Goal: Information Seeking & Learning: Learn about a topic

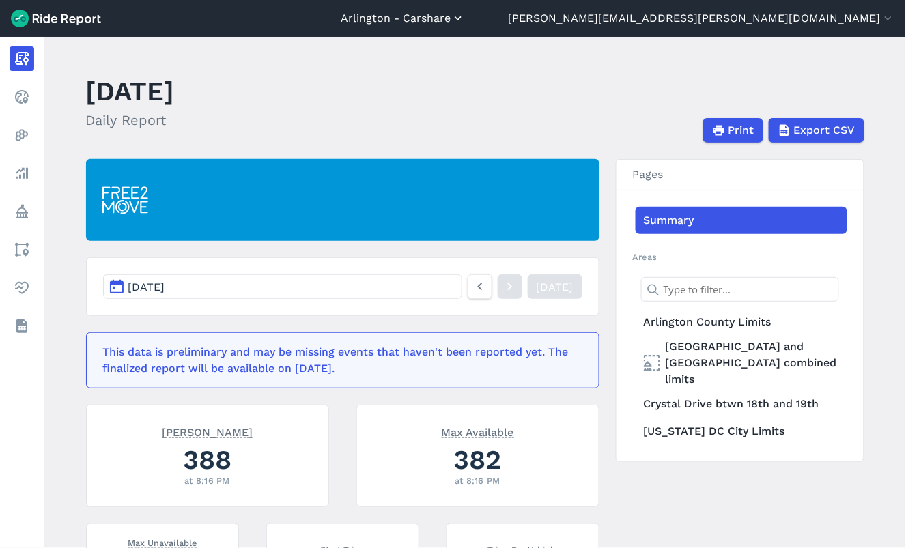
click at [465, 10] on button "Arlington - Carshare" at bounding box center [403, 18] width 124 height 16
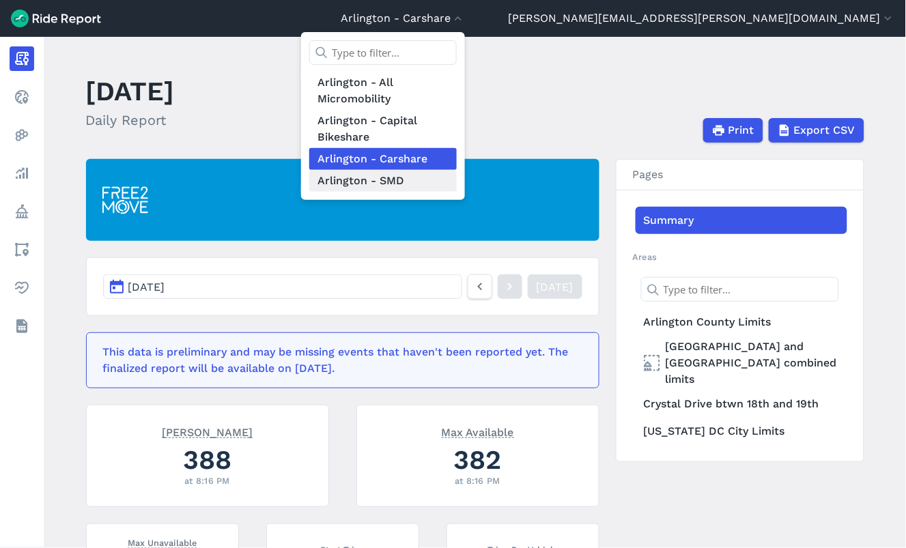
click at [457, 180] on link "Arlington - SMD" at bounding box center [383, 181] width 148 height 22
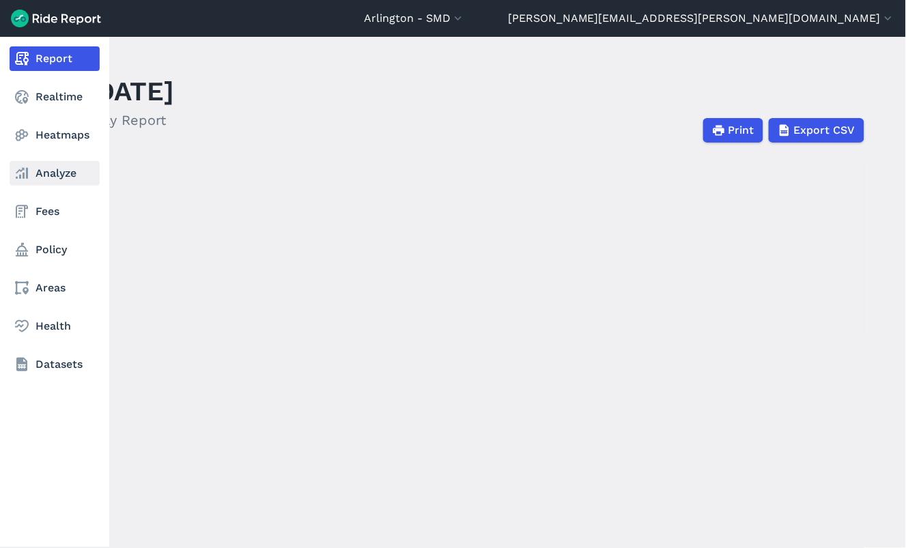
click at [42, 173] on link "Analyze" at bounding box center [55, 173] width 90 height 25
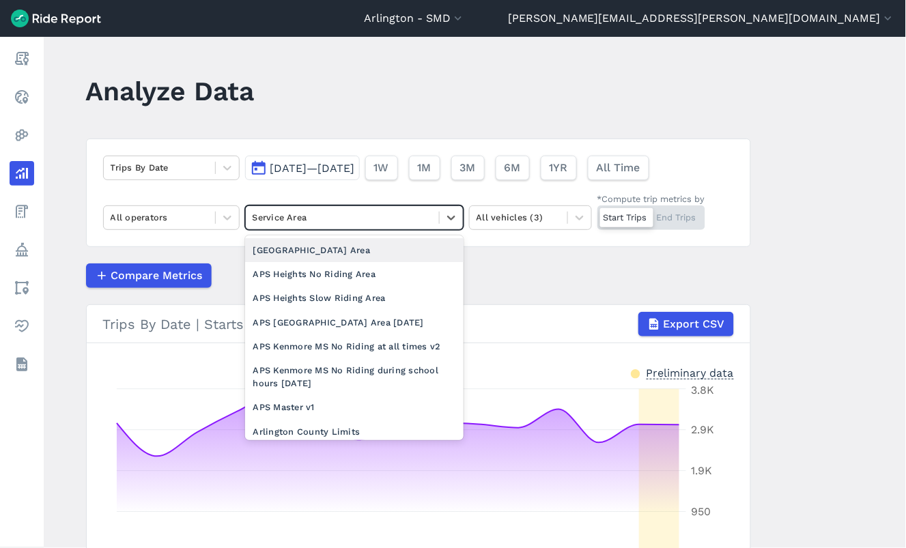
click at [324, 223] on div at bounding box center [343, 218] width 180 height 16
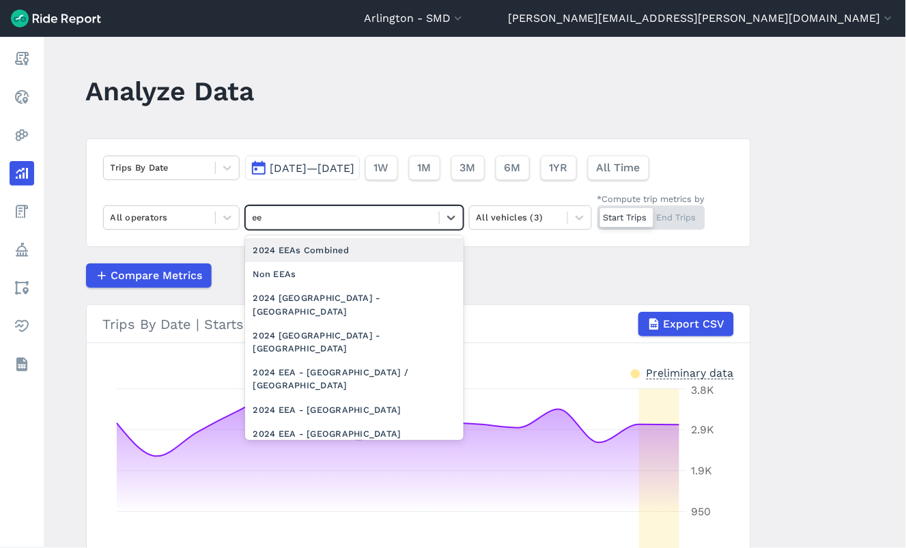
type input "eea"
click at [331, 249] on div "2024 EEAs Combined" at bounding box center [354, 250] width 219 height 24
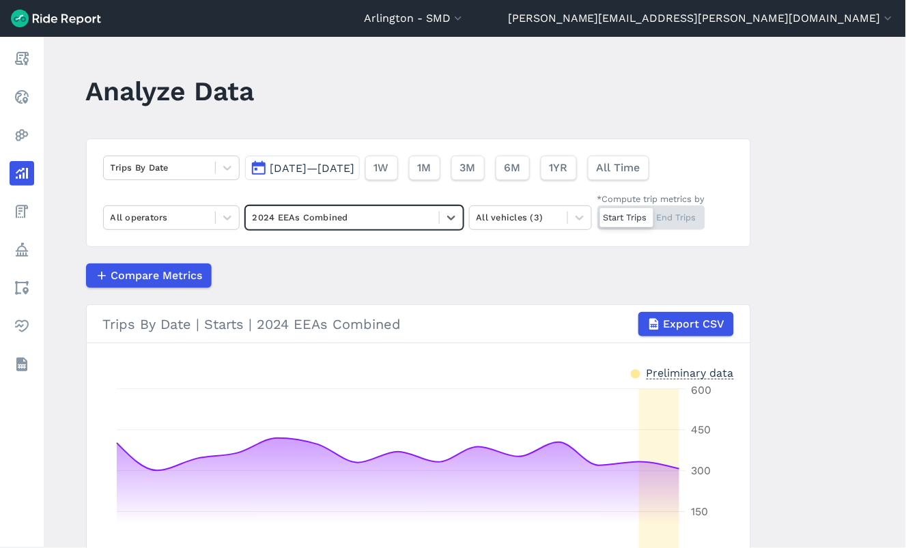
click at [624, 217] on div at bounding box center [626, 217] width 53 height 19
click at [598, 214] on input "*Compute trip metrics by Start Trips End Trips" at bounding box center [598, 210] width 0 height 9
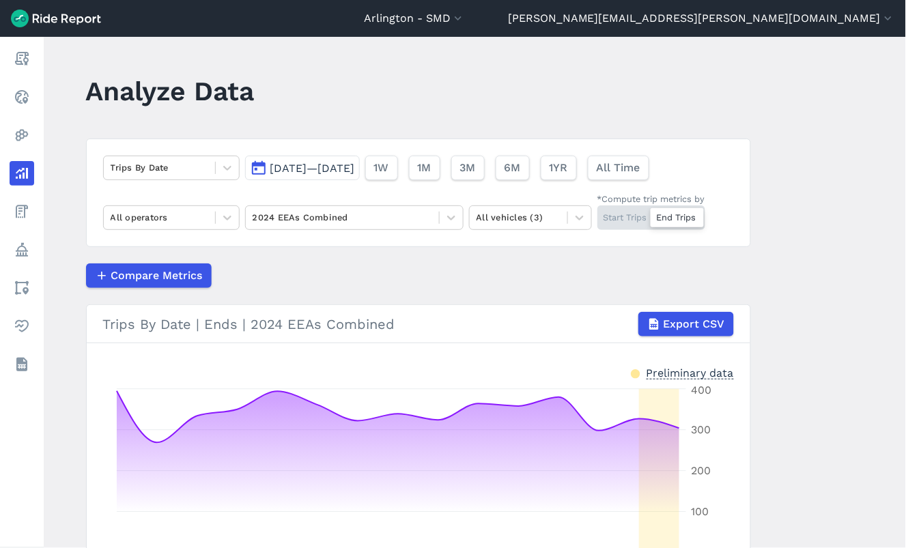
click at [624, 217] on div "Start Trips End Trips" at bounding box center [652, 218] width 108 height 25
click at [598, 214] on input "*Compute trip metrics by Start Trips End Trips" at bounding box center [598, 210] width 0 height 9
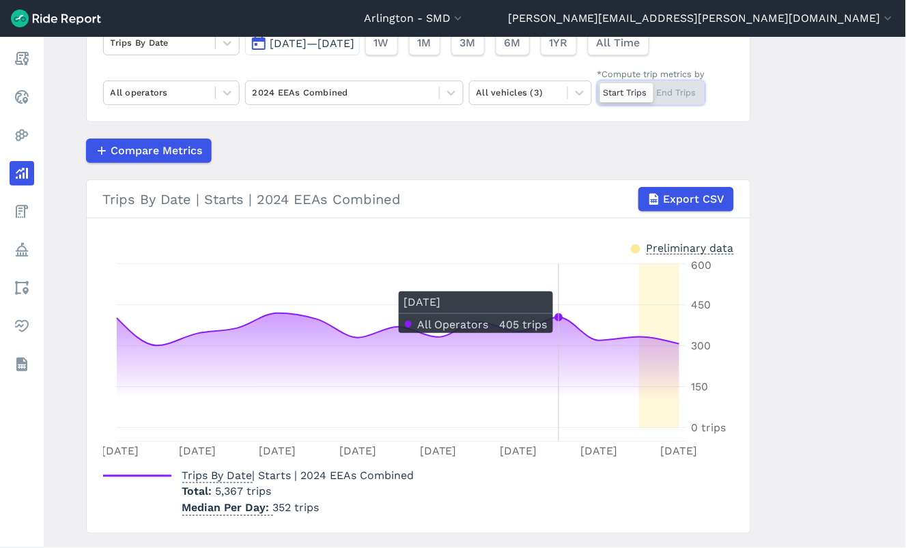
scroll to position [152, 0]
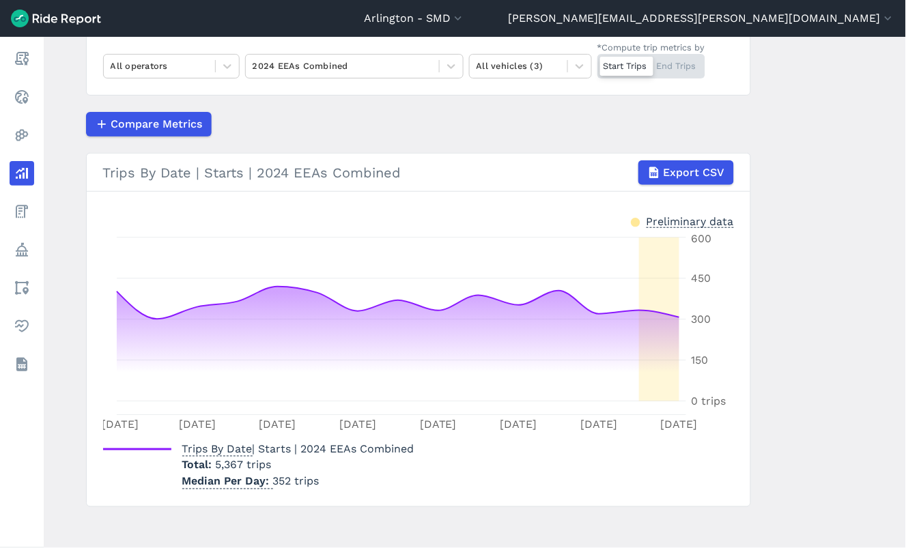
click at [671, 66] on div "Start Trips End Trips" at bounding box center [652, 66] width 108 height 25
click at [598, 63] on input "*Compute trip metrics by Start Trips End Trips" at bounding box center [598, 58] width 0 height 9
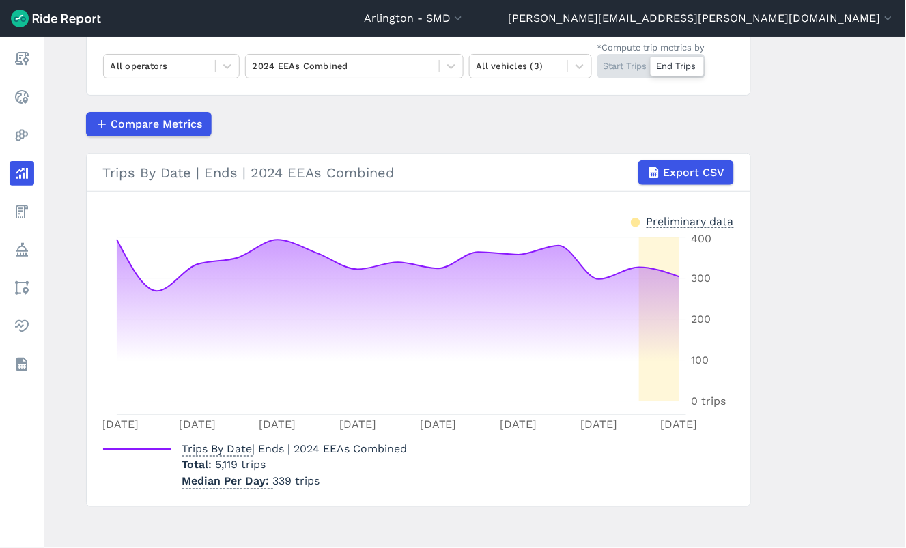
click at [611, 66] on div "Start Trips End Trips" at bounding box center [652, 66] width 108 height 25
click at [598, 63] on input "*Compute trip metrics by Start Trips End Trips" at bounding box center [598, 58] width 0 height 9
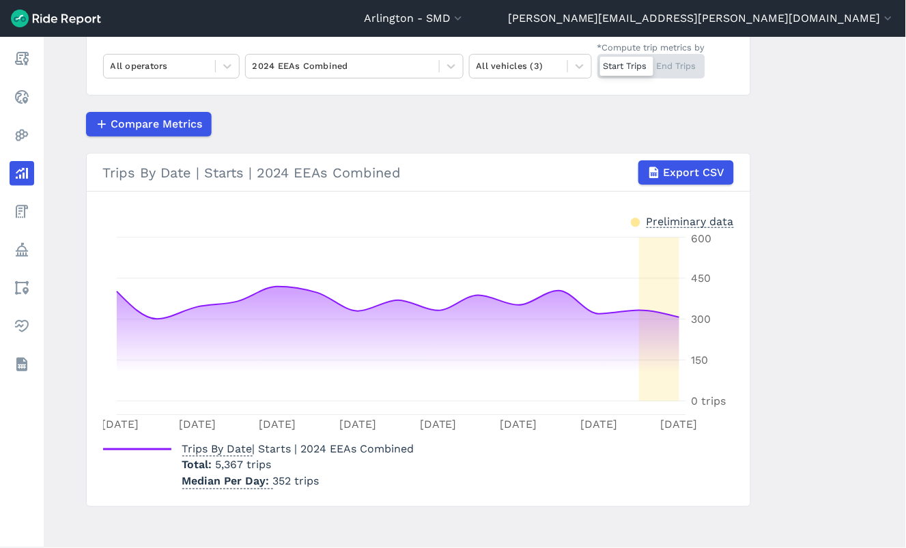
click at [670, 69] on div "Start Trips End Trips" at bounding box center [652, 66] width 108 height 25
click at [598, 63] on input "*Compute trip metrics by Start Trips End Trips" at bounding box center [598, 58] width 0 height 9
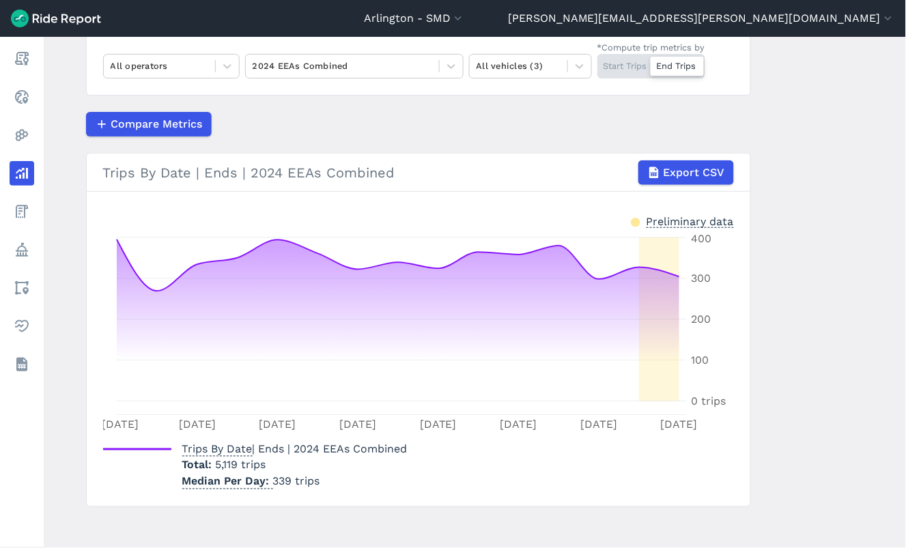
click at [618, 69] on div "Start Trips End Trips" at bounding box center [652, 66] width 108 height 25
click at [598, 63] on input "*Compute trip metrics by Start Trips End Trips" at bounding box center [598, 58] width 0 height 9
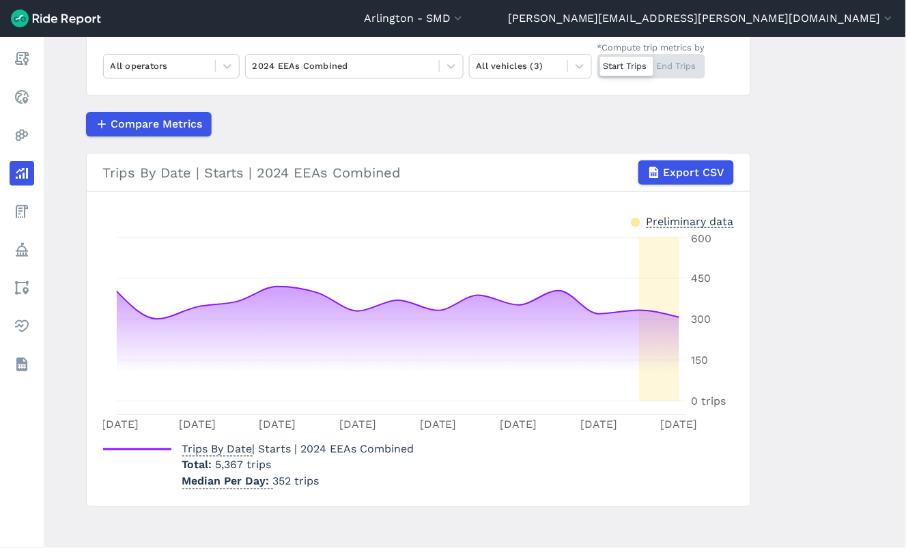
click at [817, 316] on main "Analyze Data Trips By Date [DATE]—[DATE] 1W 1M 3M 6M 1YR All Time All operators…" at bounding box center [475, 293] width 863 height 512
click at [863, 251] on main "Analyze Data Trips By Date [DATE]—[DATE] 1W 1M 3M 6M 1YR All Time All operators…" at bounding box center [475, 293] width 863 height 512
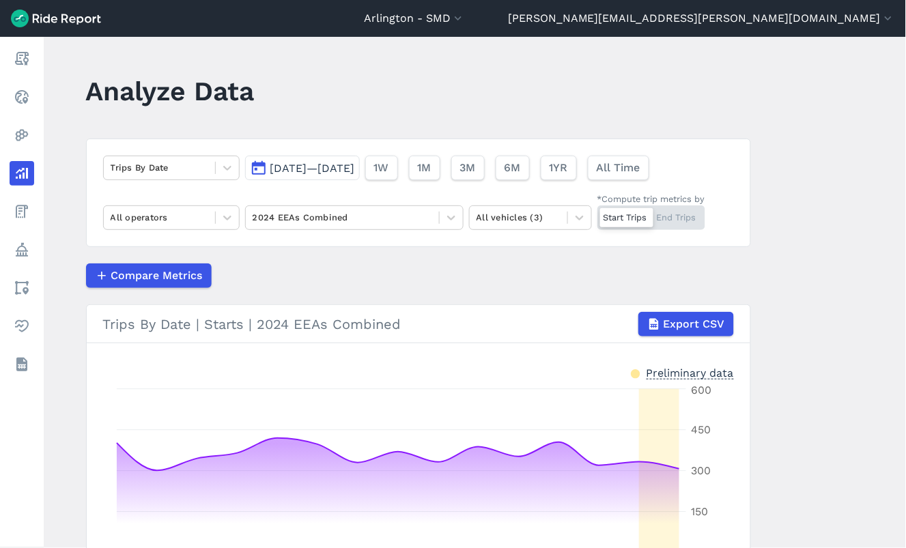
click at [355, 171] on span "[DATE]—[DATE]" at bounding box center [312, 168] width 85 height 13
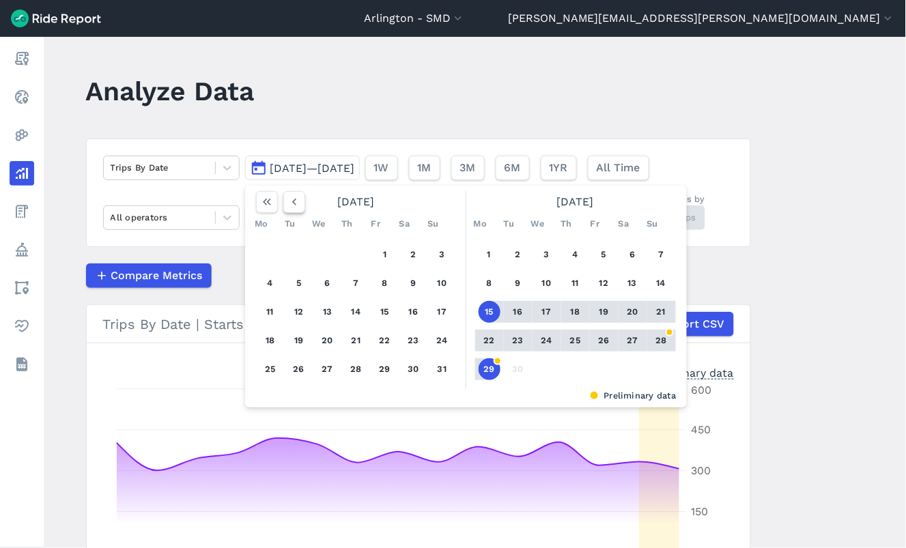
click at [295, 202] on icon "button" at bounding box center [295, 202] width 14 height 14
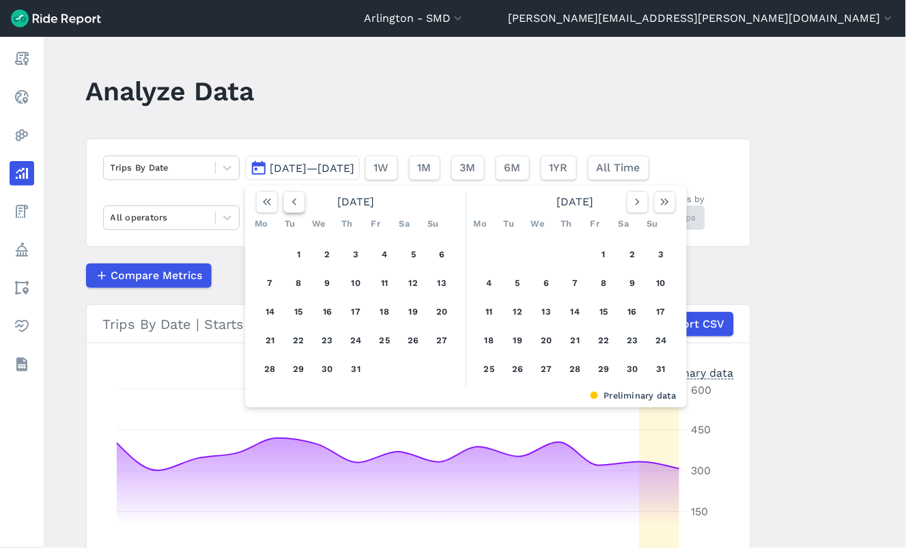
click at [295, 202] on icon "button" at bounding box center [295, 202] width 14 height 14
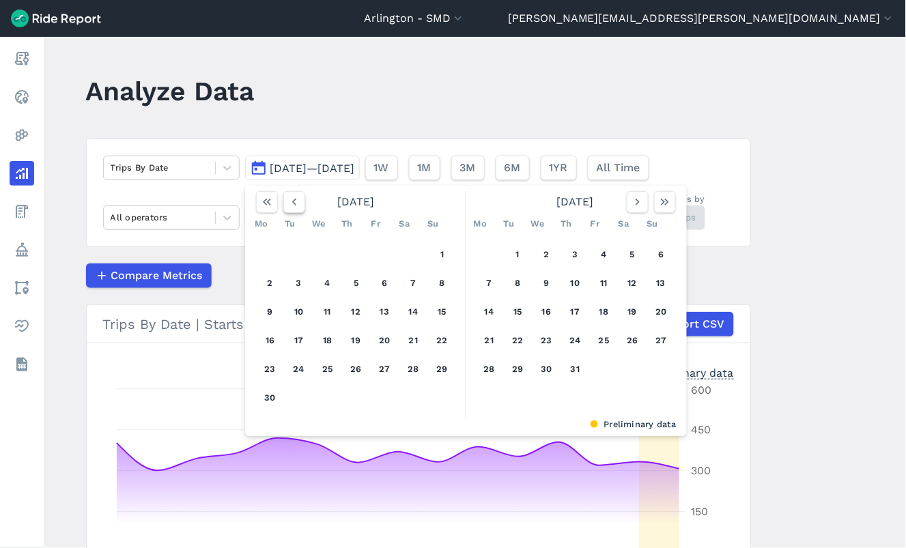
click at [295, 202] on icon "button" at bounding box center [295, 202] width 14 height 14
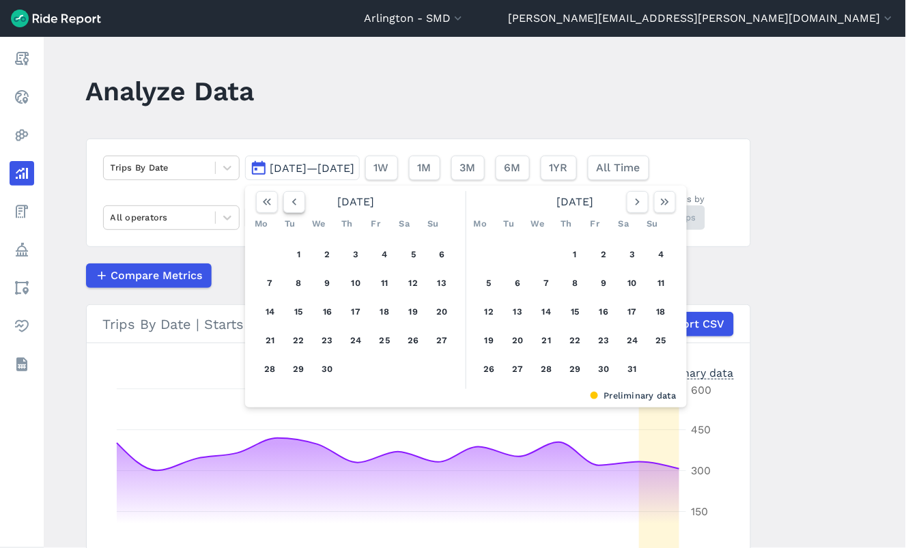
click at [295, 202] on icon "button" at bounding box center [295, 202] width 14 height 14
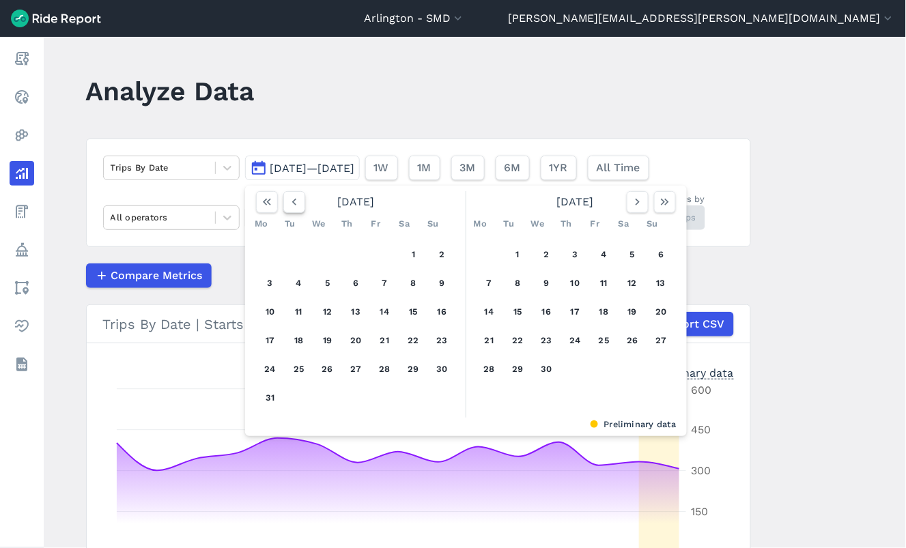
click at [295, 202] on icon "button" at bounding box center [295, 202] width 14 height 14
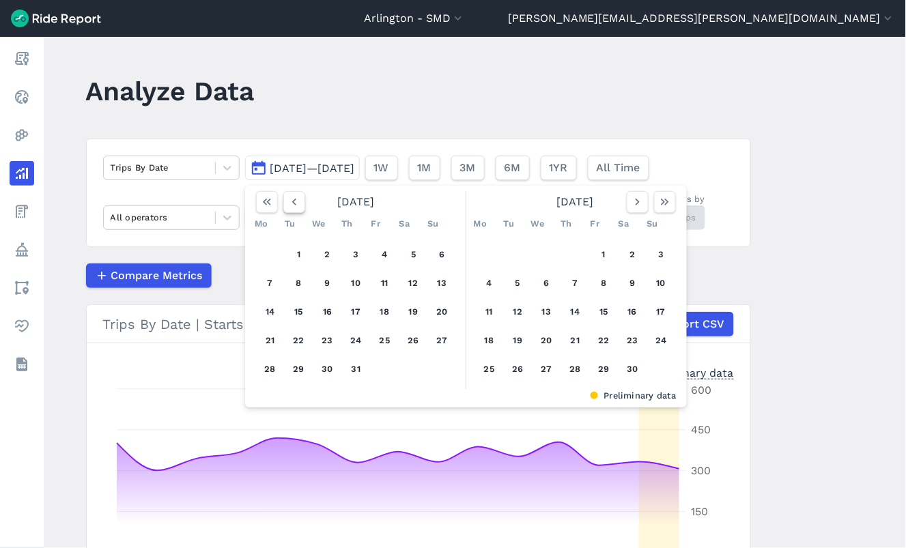
click at [295, 202] on icon "button" at bounding box center [295, 202] width 14 height 14
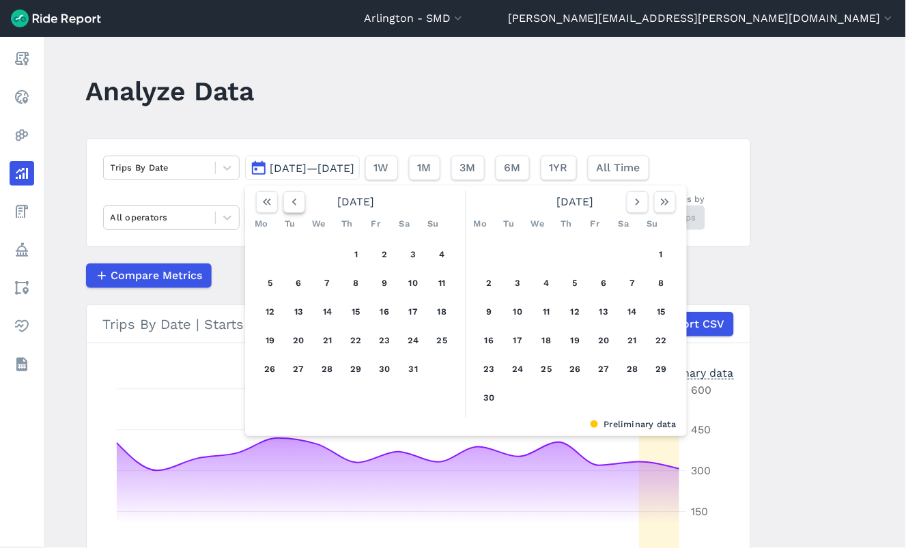
click at [295, 202] on icon "button" at bounding box center [295, 202] width 14 height 14
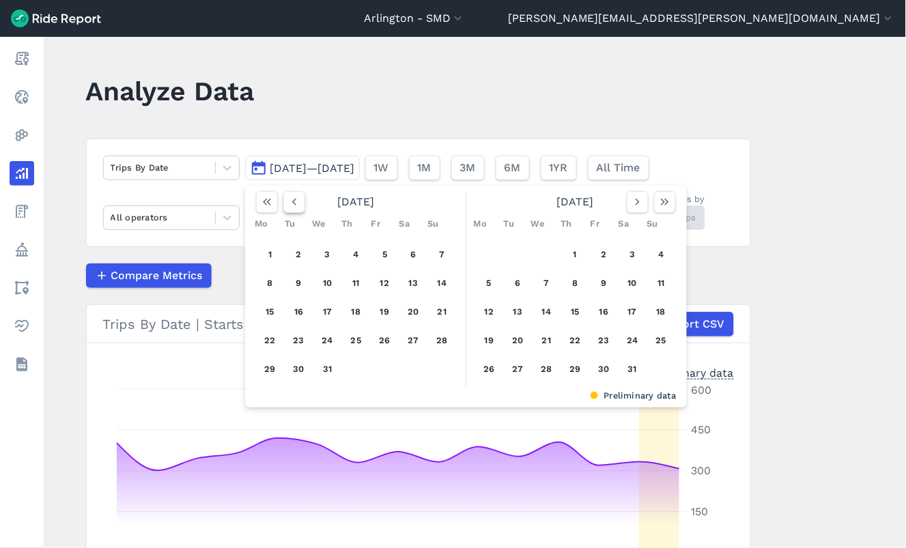
click at [295, 202] on icon "button" at bounding box center [295, 202] width 14 height 14
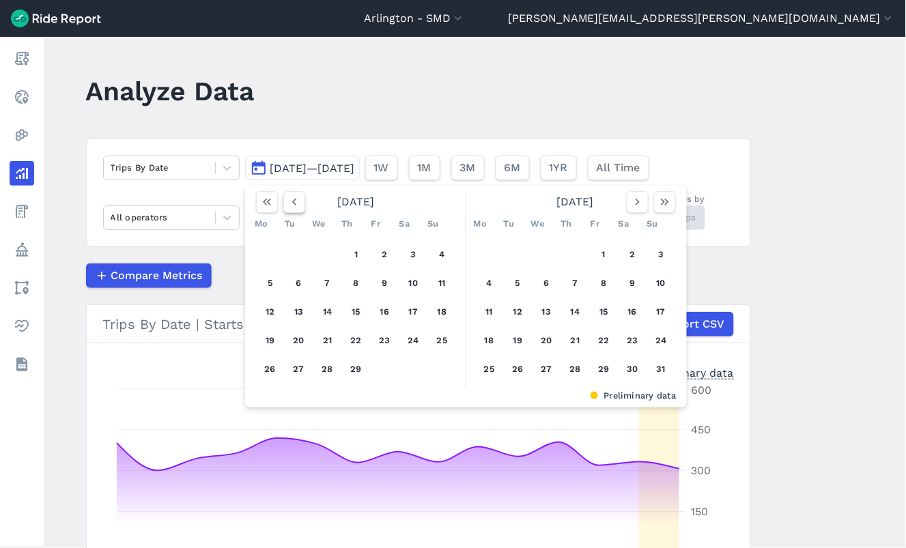
click at [295, 202] on icon "button" at bounding box center [295, 202] width 14 height 14
click at [492, 249] on button "1" at bounding box center [490, 255] width 22 height 22
click at [639, 206] on icon "button" at bounding box center [638, 202] width 14 height 14
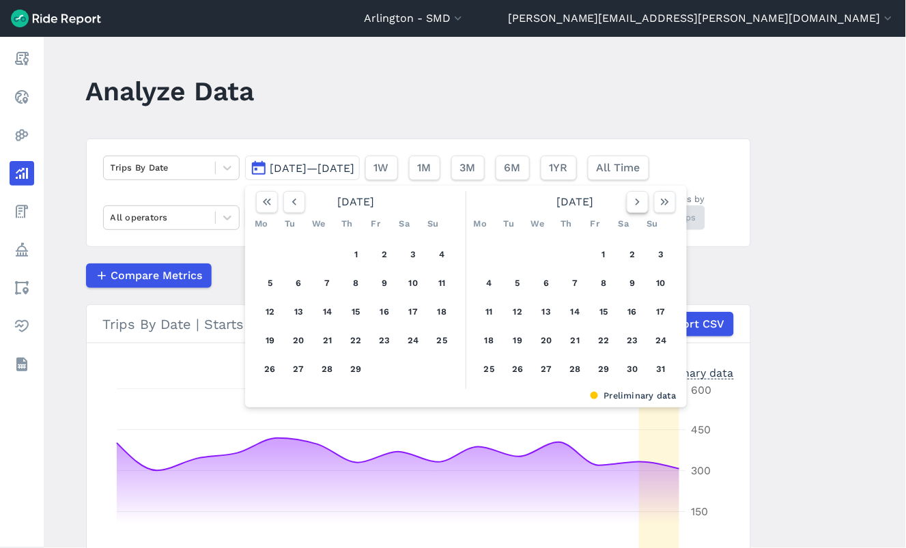
click at [639, 206] on icon "button" at bounding box center [638, 202] width 14 height 14
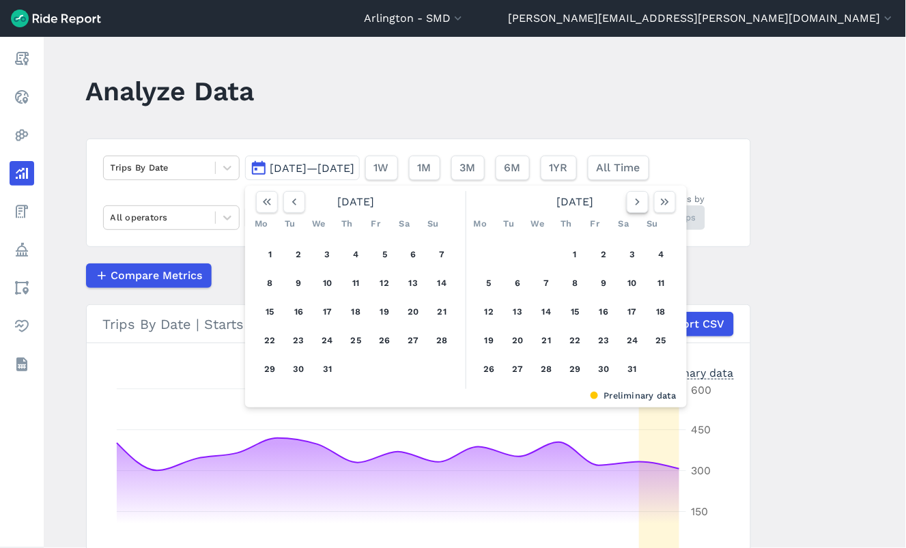
click at [639, 206] on icon "button" at bounding box center [638, 202] width 14 height 14
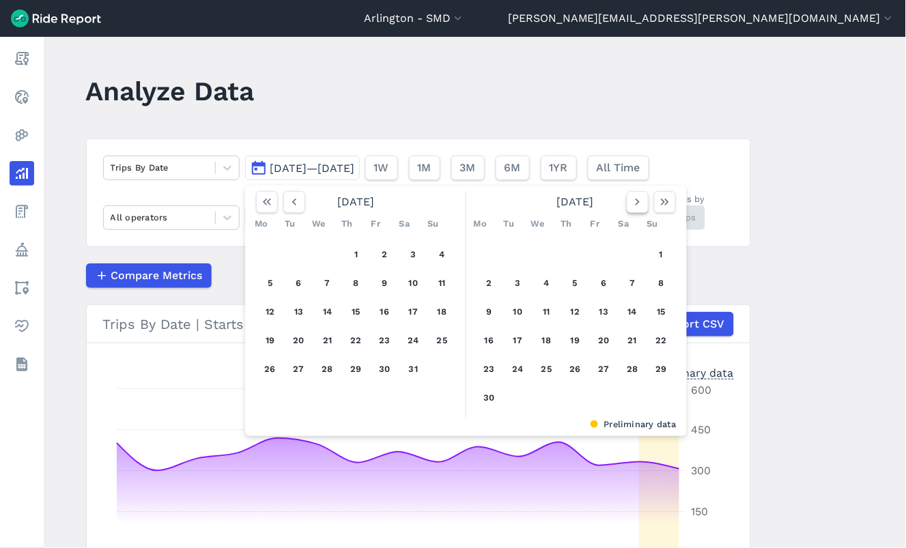
click at [639, 206] on icon "button" at bounding box center [638, 202] width 14 height 14
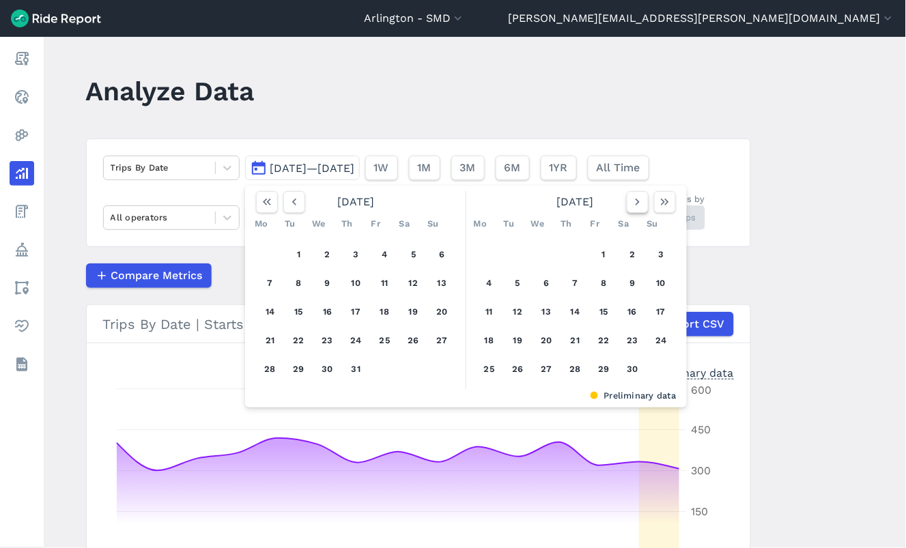
click at [639, 206] on icon "button" at bounding box center [638, 202] width 14 height 14
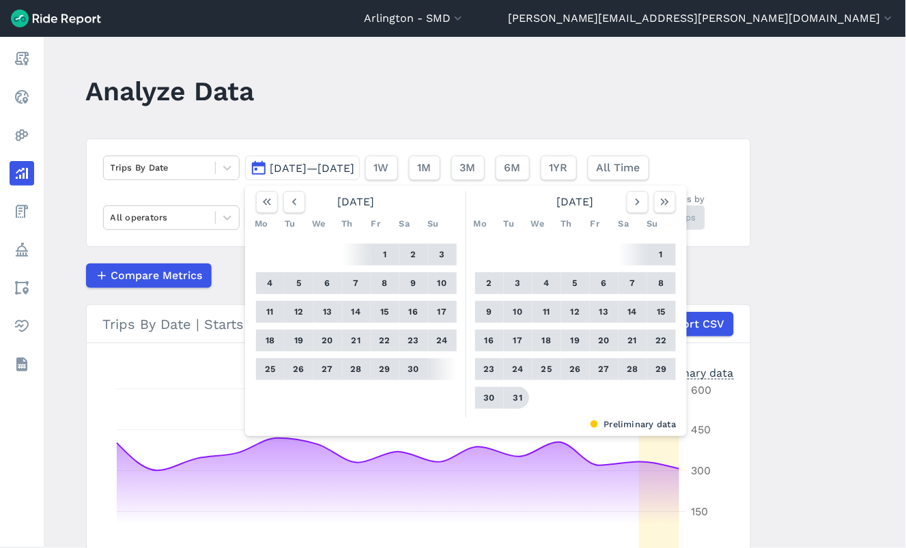
click at [520, 401] on button "31" at bounding box center [518, 398] width 22 height 22
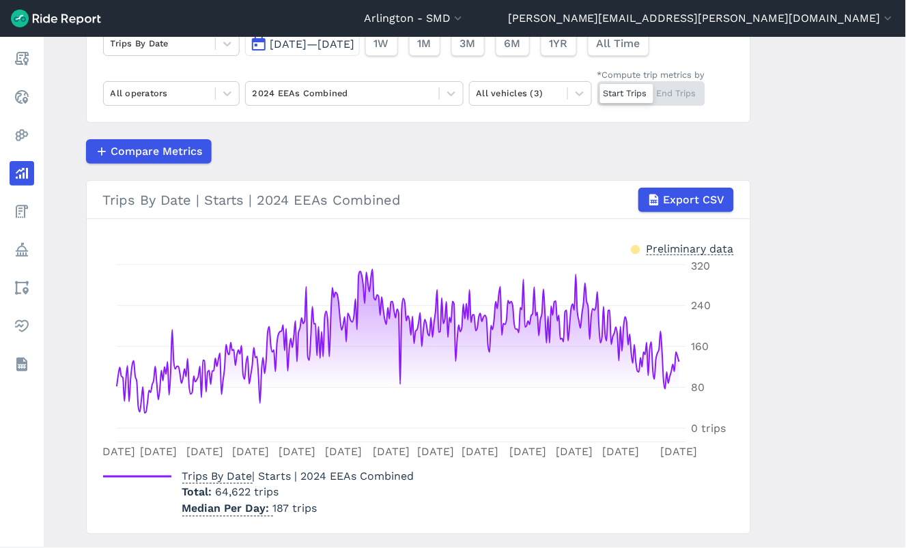
scroll to position [152, 0]
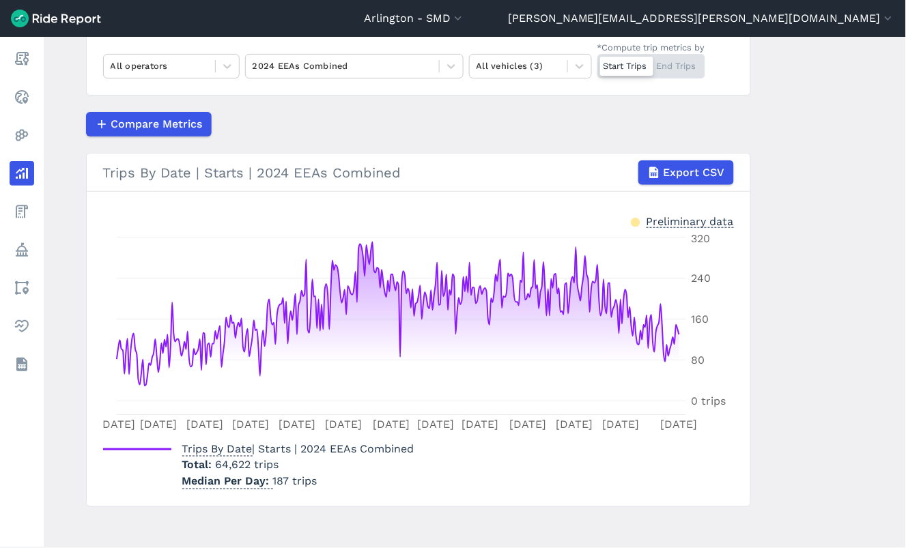
click at [216, 466] on span "64,622 trips" at bounding box center [248, 465] width 64 height 13
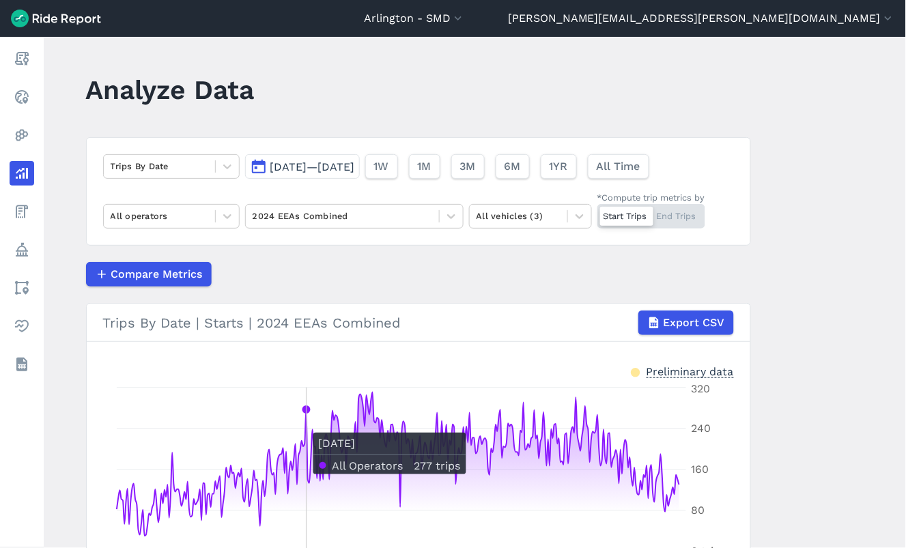
scroll to position [0, 0]
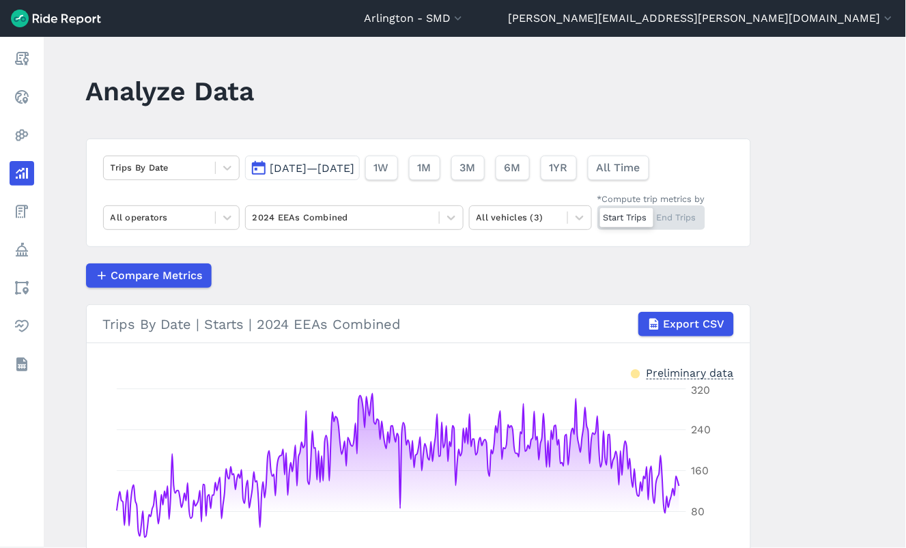
click at [807, 275] on main "Analyze Data Trips By Date [DATE]—[DATE] 1W 1M 3M 6M 1YR All Time All operators…" at bounding box center [475, 293] width 863 height 512
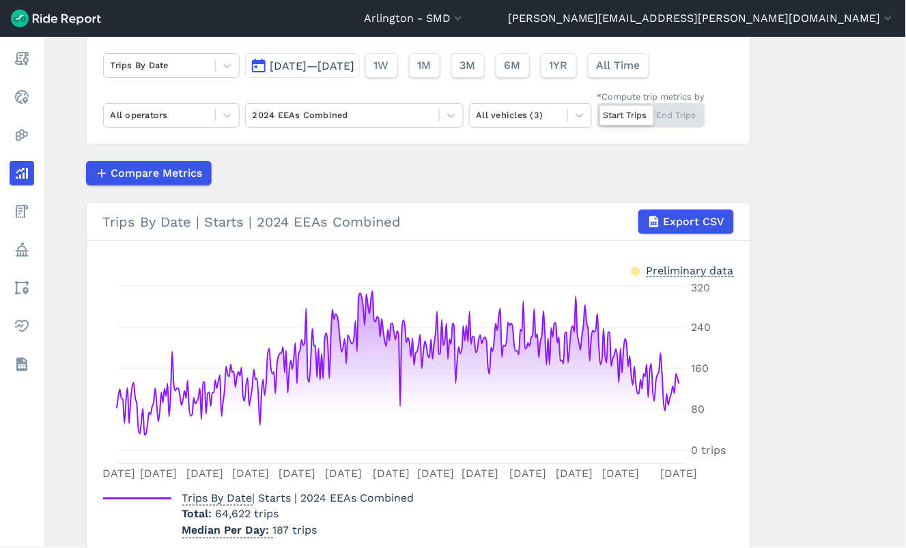
scroll to position [76, 0]
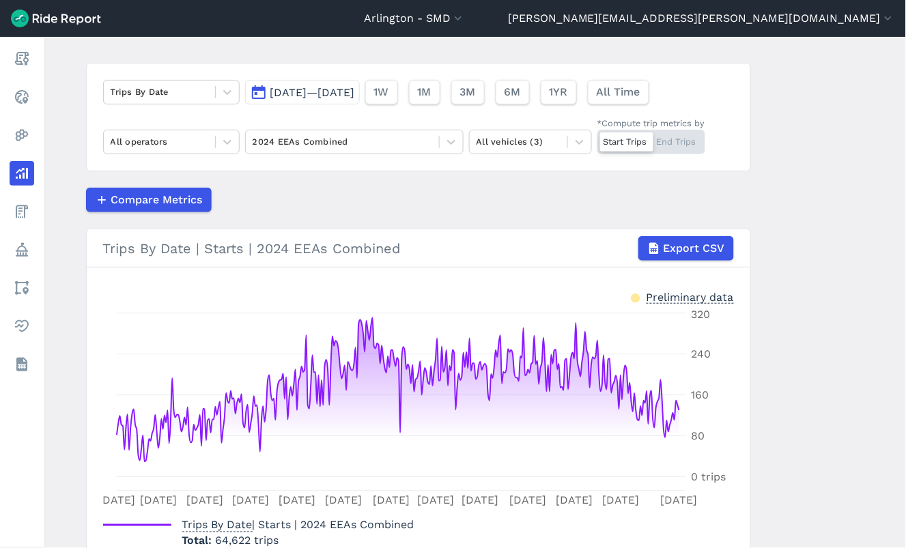
click at [678, 147] on div "Start Trips End Trips" at bounding box center [652, 142] width 108 height 25
click at [598, 139] on input "*Compute trip metrics by Start Trips End Trips" at bounding box center [598, 134] width 0 height 9
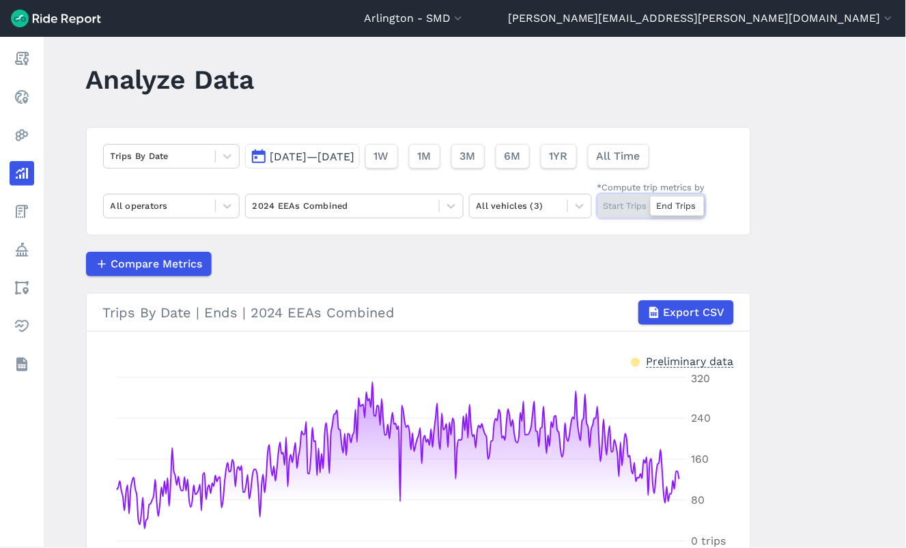
scroll to position [8, 0]
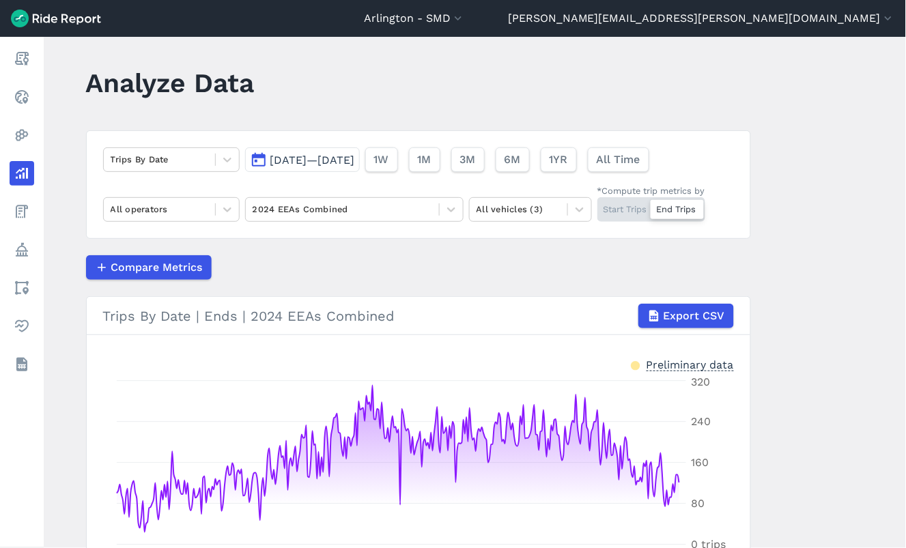
click at [623, 209] on div "Start Trips End Trips" at bounding box center [652, 209] width 108 height 25
click at [598, 206] on input "*Compute trip metrics by Start Trips End Trips" at bounding box center [598, 201] width 0 height 9
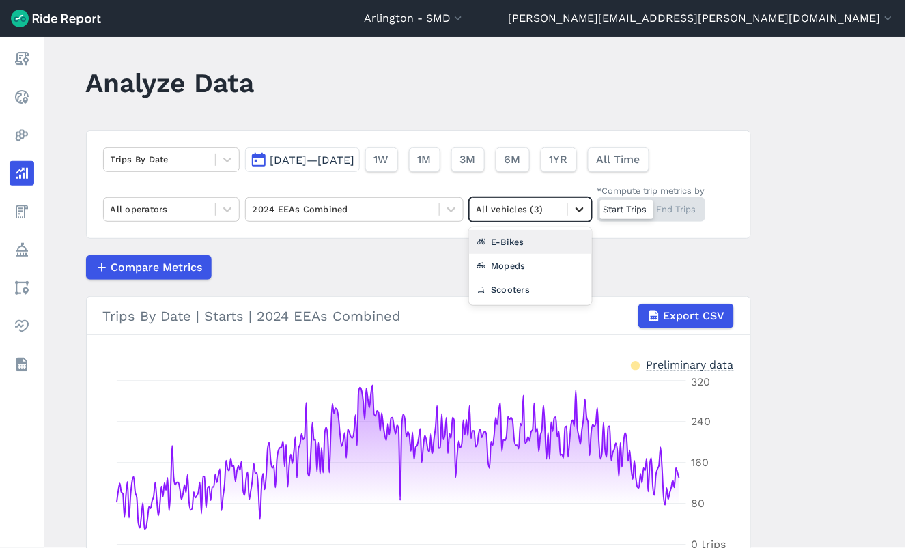
click at [577, 206] on icon at bounding box center [580, 210] width 14 height 14
click at [562, 240] on div "E-Bikes" at bounding box center [530, 242] width 123 height 24
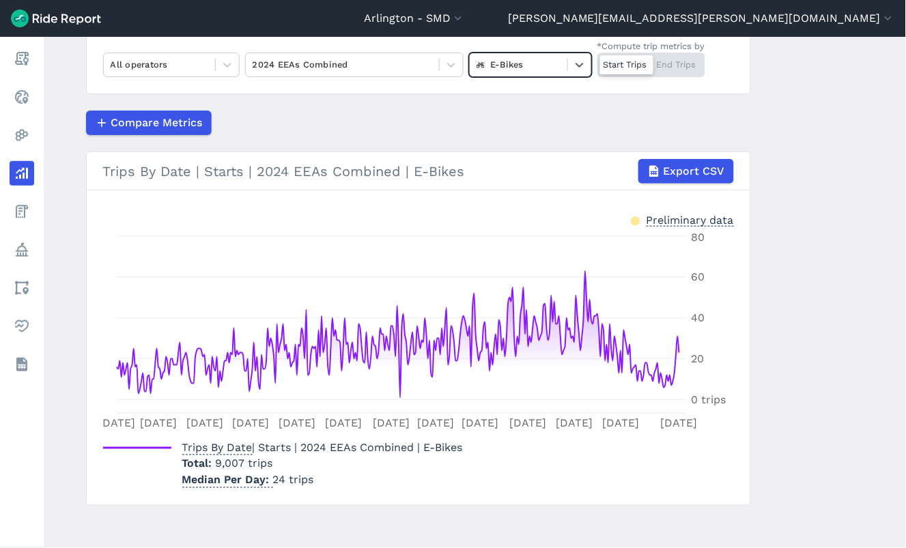
scroll to position [160, 0]
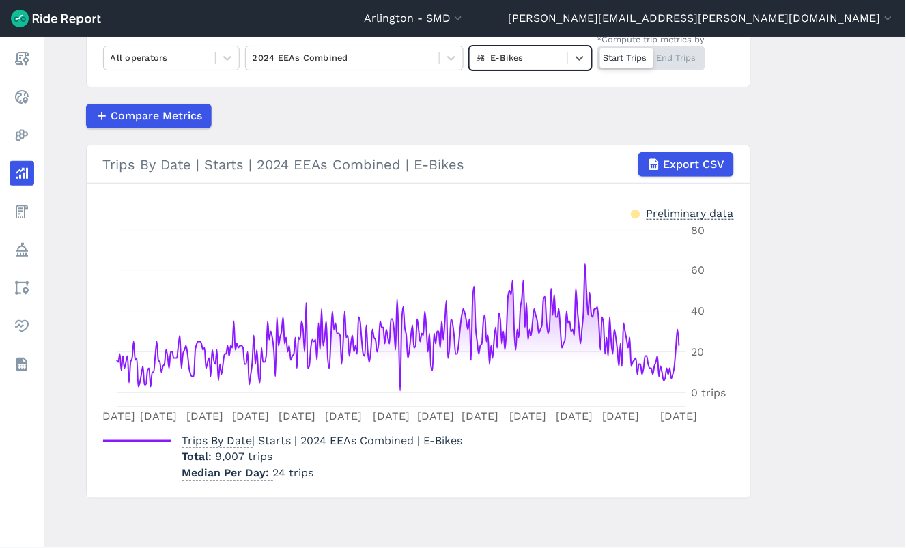
click at [669, 60] on div "Start Trips End Trips" at bounding box center [652, 58] width 108 height 25
click at [598, 55] on input "*Compute trip metrics by Start Trips End Trips" at bounding box center [598, 50] width 0 height 9
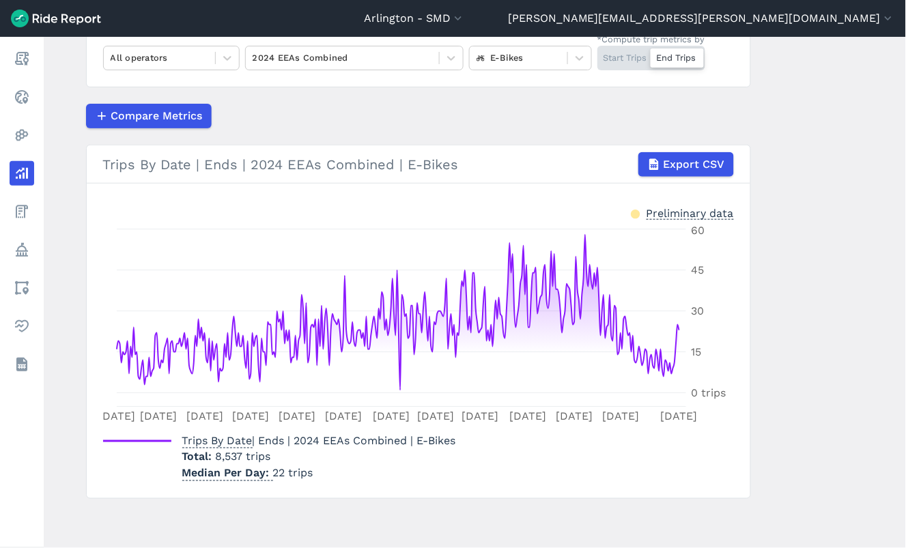
click at [847, 419] on main "Analyze Data Trips By Date [DATE]—[DATE] 1W 1M 3M 6M 1YR All Time All operators…" at bounding box center [475, 293] width 863 height 512
click at [516, 58] on div at bounding box center [519, 58] width 84 height 16
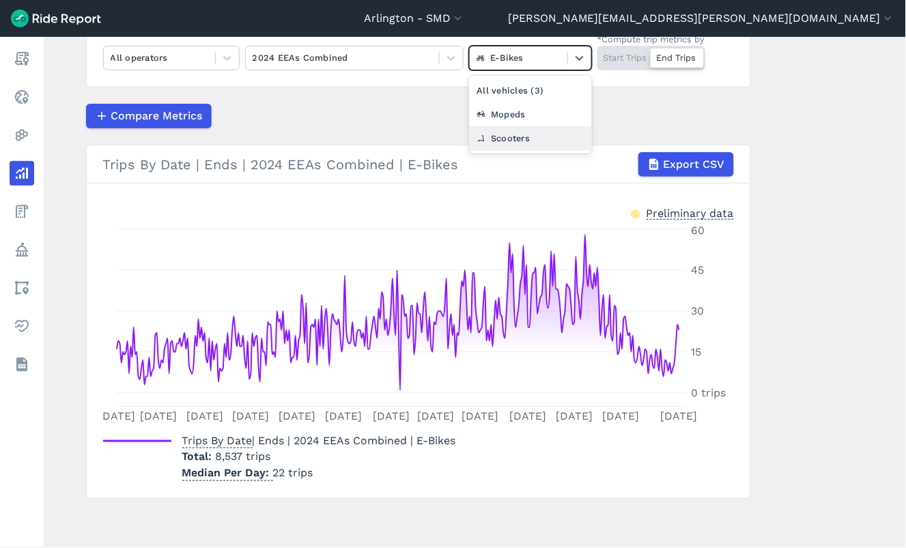
click at [516, 134] on div "Scooters" at bounding box center [530, 138] width 123 height 24
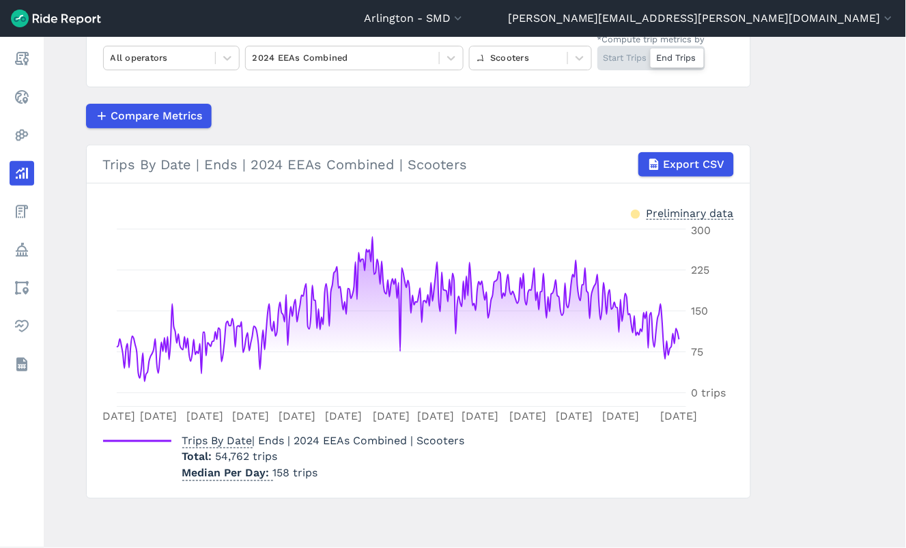
click at [841, 456] on main "Analyze Data Trips By Date [DATE]—[DATE] 1W 1M 3M 6M 1YR All Time All operators…" at bounding box center [475, 293] width 863 height 512
click at [626, 59] on div "Start Trips End Trips" at bounding box center [652, 58] width 108 height 25
click at [598, 55] on input "*Compute trip metrics by Start Trips End Trips" at bounding box center [598, 50] width 0 height 9
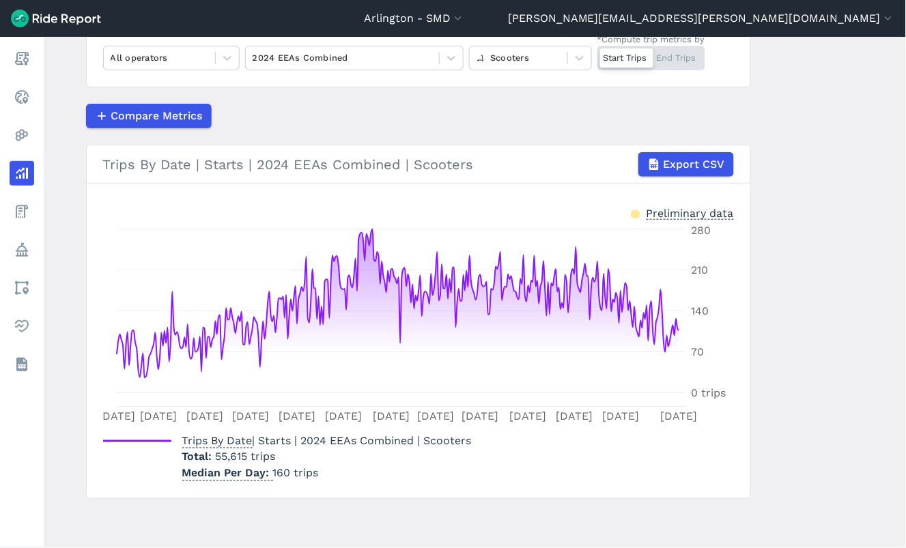
click at [876, 367] on main "Analyze Data Trips By Date [DATE]—[DATE] 1W 1M 3M 6M 1YR All Time All operators…" at bounding box center [475, 293] width 863 height 512
click at [882, 294] on main "Analyze Data Trips By Date [DATE]—[DATE] 1W 1M 3M 6M 1YR All Time All operators…" at bounding box center [475, 293] width 863 height 512
